Goal: Information Seeking & Learning: Learn about a topic

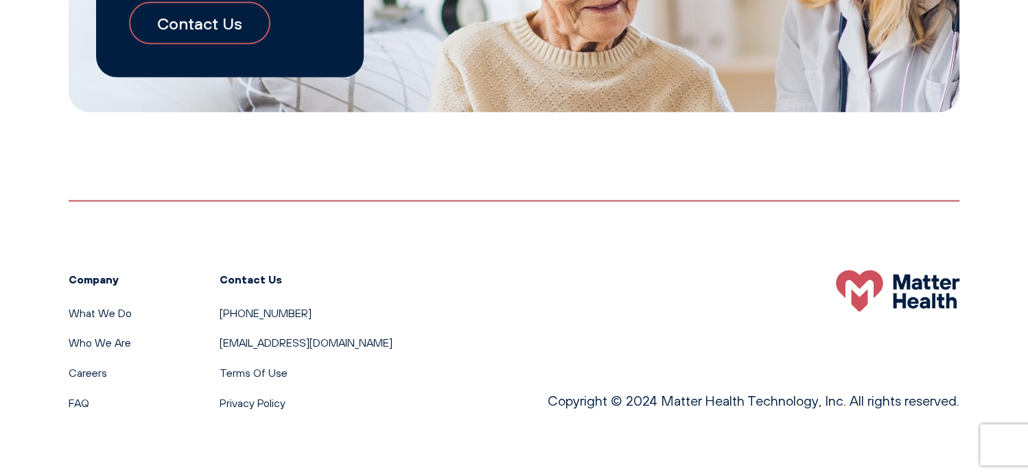
scroll to position [1567, 0]
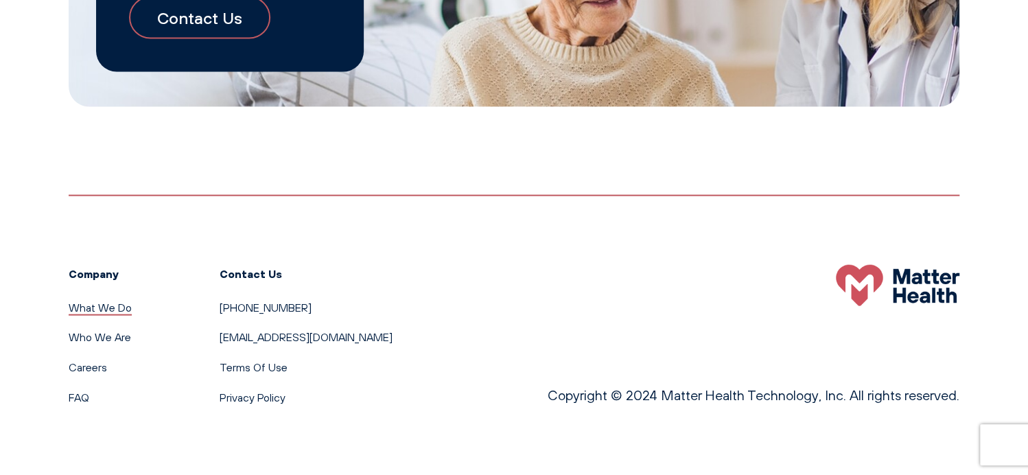
click at [93, 313] on link "What We Do" at bounding box center [100, 308] width 63 height 14
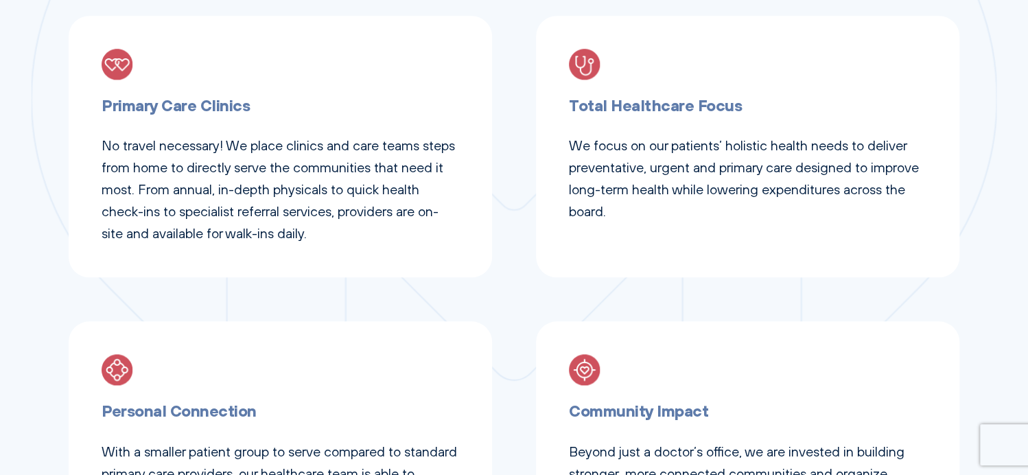
scroll to position [686, 0]
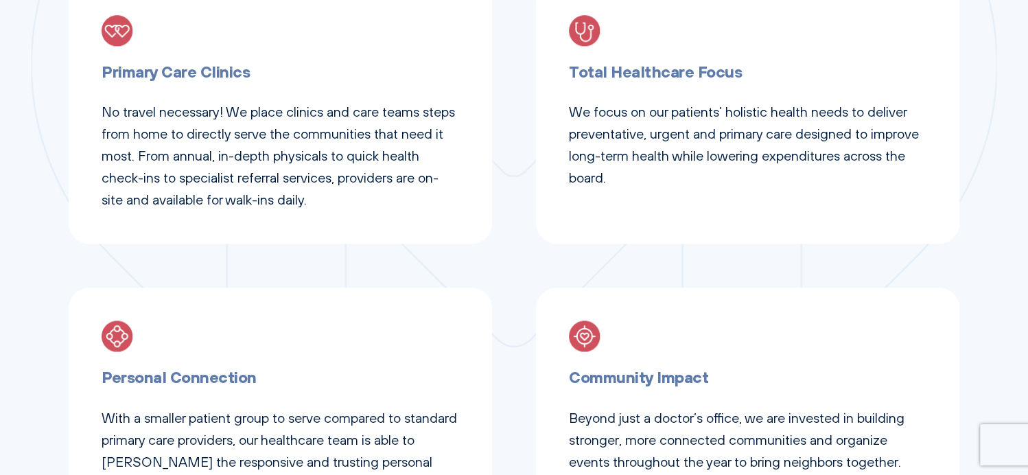
drag, startPoint x: 161, startPoint y: 76, endPoint x: 152, endPoint y: 59, distance: 19.7
click at [161, 75] on h3 "Primary Care Clinics" at bounding box center [281, 71] width 358 height 25
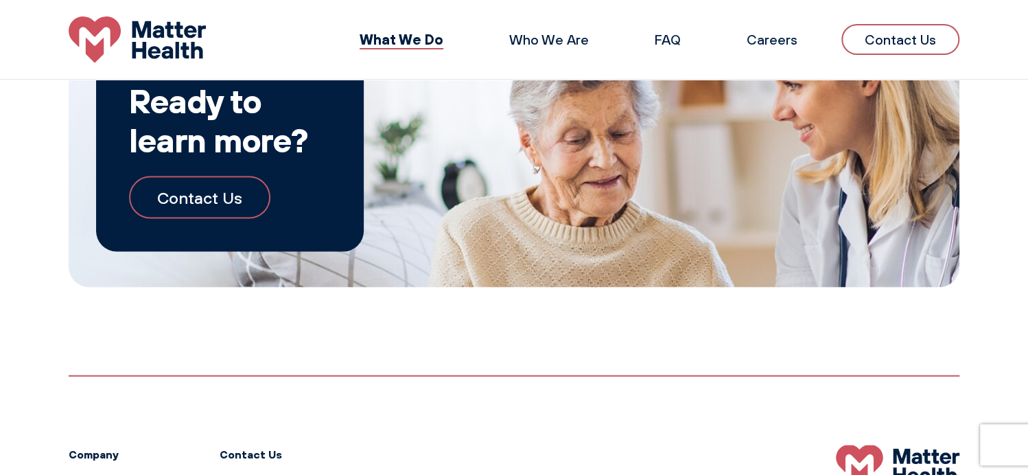
scroll to position [1372, 0]
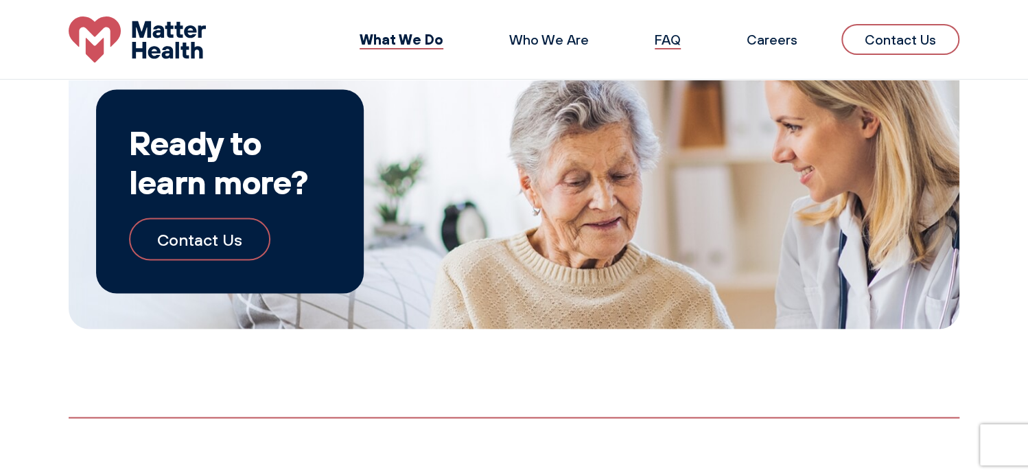
click at [665, 41] on link "FAQ" at bounding box center [668, 39] width 26 height 17
